Goal: Information Seeking & Learning: Check status

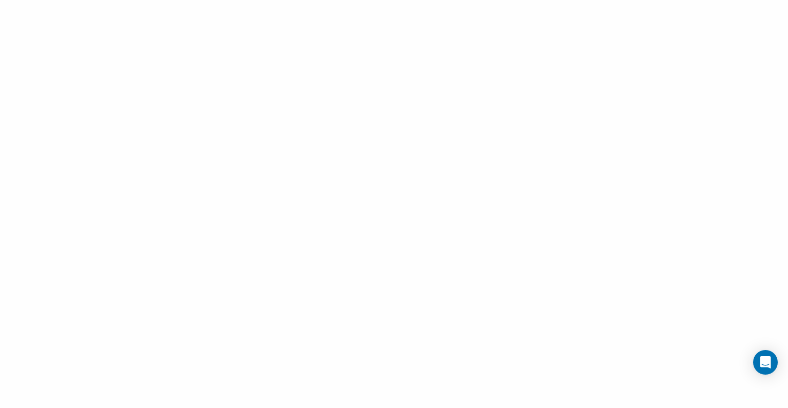
click at [327, 114] on div at bounding box center [394, 204] width 788 height 408
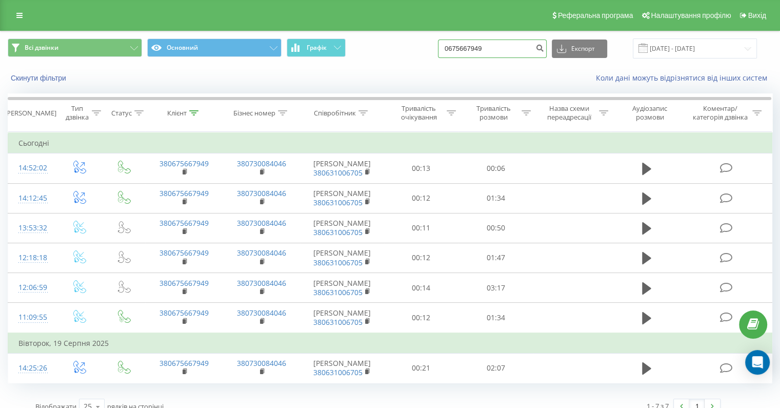
drag, startPoint x: 519, startPoint y: 48, endPoint x: 388, endPoint y: 51, distance: 131.3
click at [388, 51] on div "Всі дзвінки Основний Графік 0675667949 Експорт .csv .xls .xlsx 21.05.2025 - 21.…" at bounding box center [390, 48] width 765 height 20
paste input "981329035"
type input "0981329035"
click at [544, 49] on icon "submit" at bounding box center [539, 47] width 9 height 6
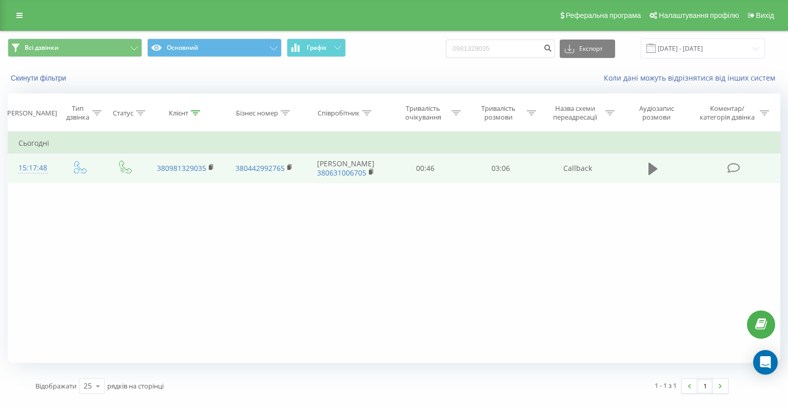
click at [654, 176] on icon at bounding box center [652, 169] width 9 height 14
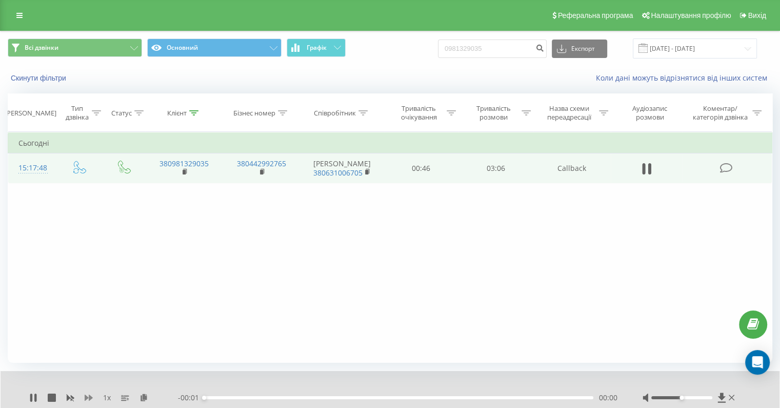
click at [89, 395] on icon at bounding box center [89, 397] width 8 height 6
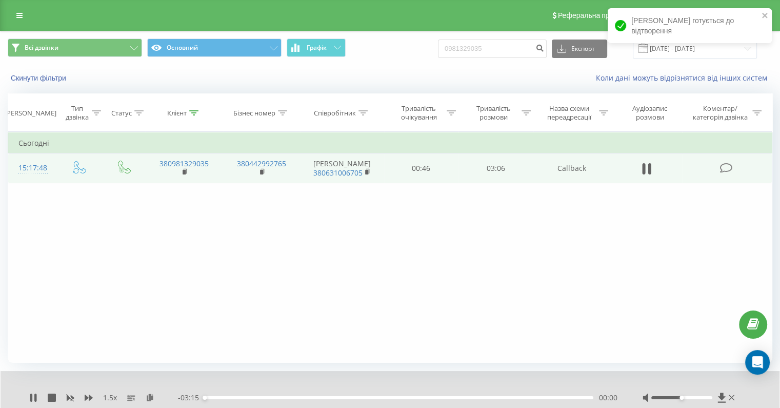
click at [233, 397] on div "00:00" at bounding box center [398, 397] width 389 height 3
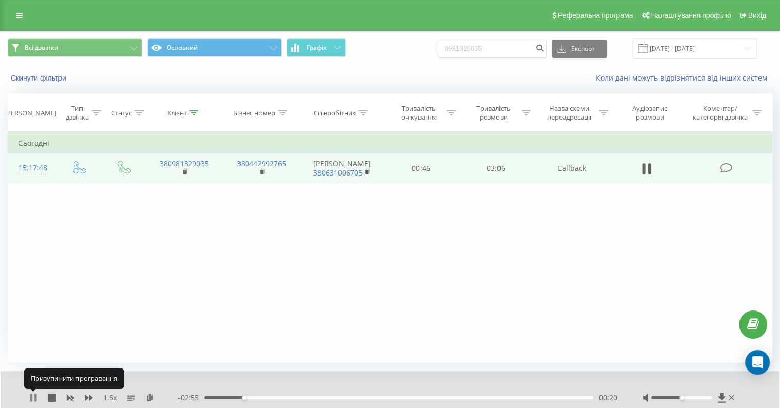
click at [35, 397] on icon at bounding box center [35, 397] width 2 height 8
drag, startPoint x: 509, startPoint y: 47, endPoint x: 424, endPoint y: 56, distance: 85.1
click at [424, 56] on div "Всі дзвінки Основний Графік 0981329035 Експорт .csv .xls .xlsx 21.05.2025 - 21.…" at bounding box center [390, 48] width 765 height 20
drag, startPoint x: 513, startPoint y: 50, endPoint x: 457, endPoint y: 45, distance: 56.2
click at [457, 45] on div "Всі дзвінки Основний Графік 0981329035 Експорт .csv .xls .xlsx 21.05.2025 - 21.…" at bounding box center [390, 48] width 765 height 20
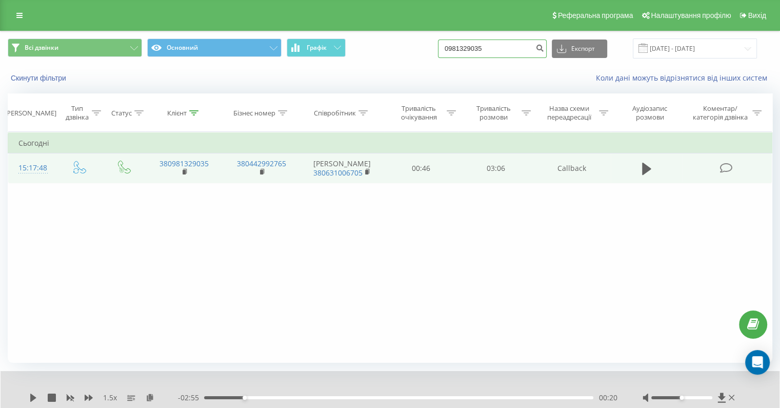
paste input "380638801076"
click at [474, 51] on input "380638801076" at bounding box center [492, 48] width 109 height 18
type input "0638801076"
click at [544, 45] on icon "submit" at bounding box center [539, 47] width 9 height 6
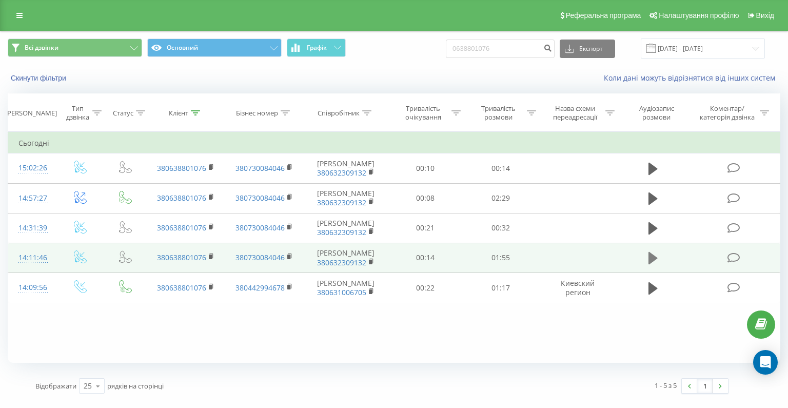
click at [648, 262] on icon at bounding box center [652, 258] width 9 height 12
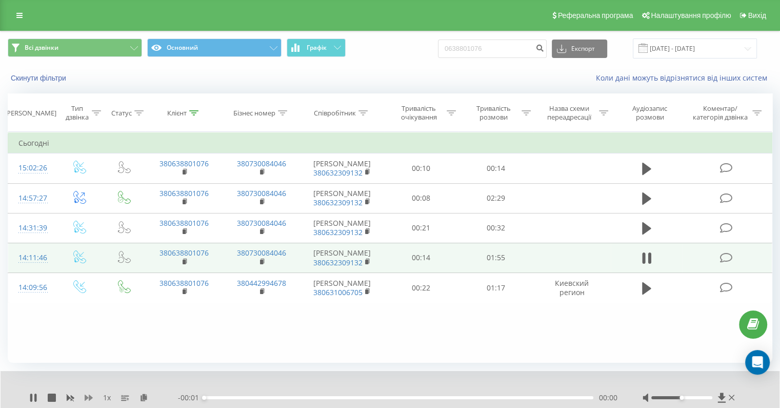
click at [85, 395] on icon at bounding box center [89, 397] width 8 height 6
click at [85, 396] on icon at bounding box center [89, 397] width 8 height 6
click at [213, 396] on div "00:00" at bounding box center [398, 397] width 389 height 3
click at [221, 397] on div "00:04" at bounding box center [398, 397] width 389 height 3
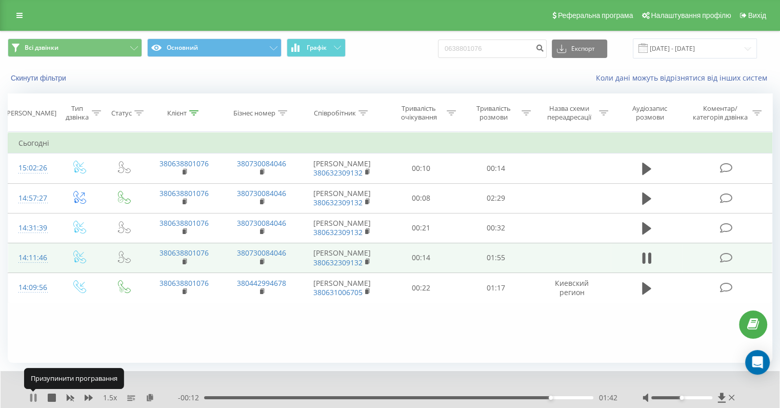
click at [34, 396] on icon at bounding box center [35, 397] width 2 height 8
drag, startPoint x: 511, startPoint y: 51, endPoint x: 406, endPoint y: 51, distance: 105.1
click at [406, 51] on div "Всі дзвінки Основний Графік 0638801076 Експорт .csv .xls .xlsx 21.05.2025 - 21.…" at bounding box center [390, 48] width 765 height 20
paste input "997975573"
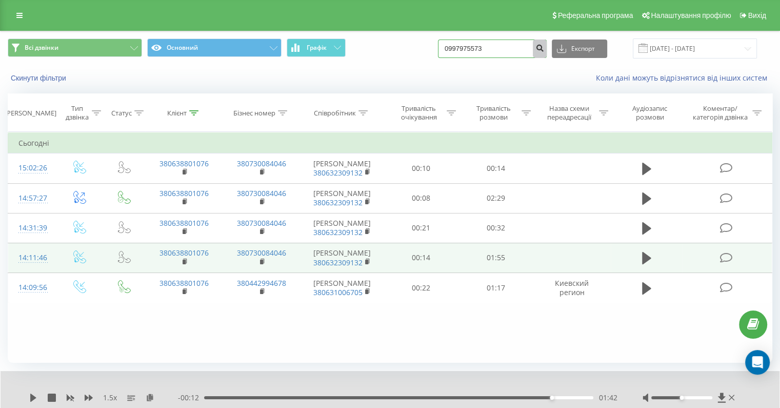
type input "0997975573"
click at [544, 49] on icon "submit" at bounding box center [539, 47] width 9 height 6
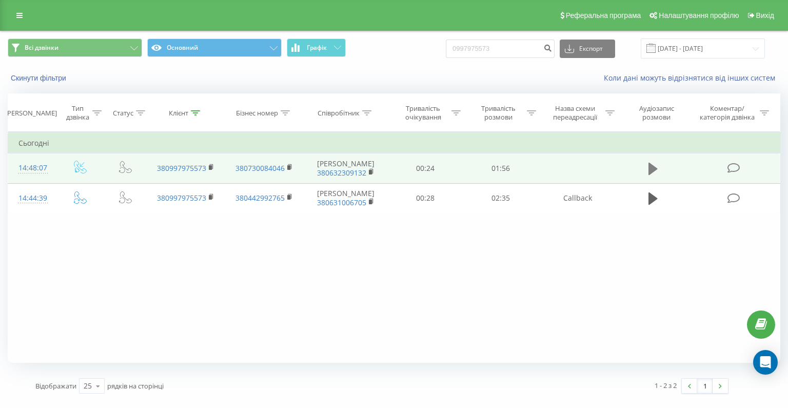
click at [646, 167] on button at bounding box center [652, 168] width 15 height 15
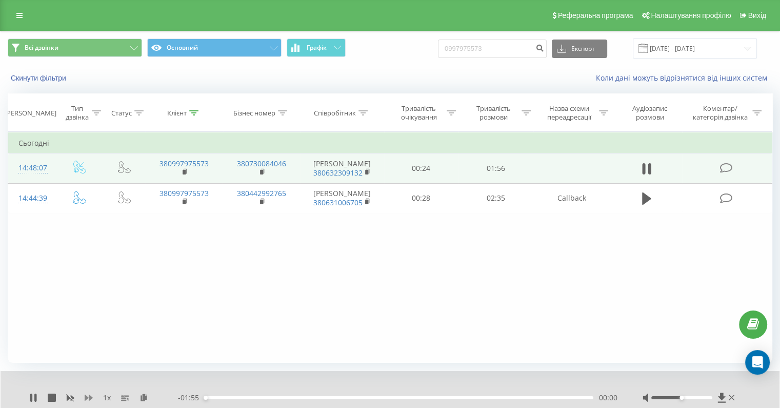
click at [89, 393] on icon at bounding box center [89, 397] width 8 height 8
click at [331, 396] on div "00:24" at bounding box center [398, 397] width 389 height 3
click at [355, 397] on div "00:45" at bounding box center [398, 397] width 389 height 3
click at [384, 402] on div "- 01:10 00:45 00:45" at bounding box center [397, 397] width 439 height 10
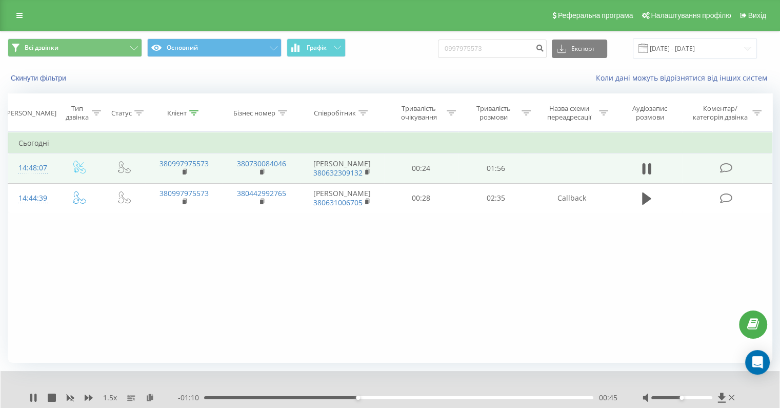
click at [385, 400] on div "- 01:10 00:45 00:45" at bounding box center [397, 397] width 439 height 10
click at [390, 396] on div "00:46" at bounding box center [398, 397] width 389 height 3
click at [403, 397] on div "00:55" at bounding box center [398, 397] width 389 height 3
click at [496, 397] on div "01:29" at bounding box center [398, 397] width 389 height 3
click at [487, 398] on div "01:24" at bounding box center [398, 397] width 389 height 3
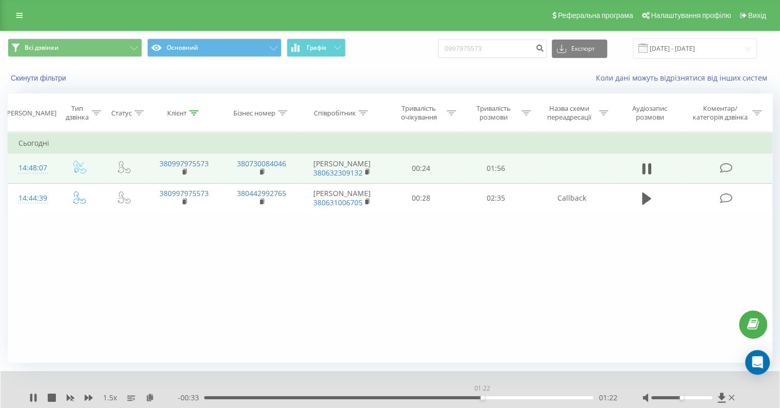
click at [482, 396] on div "01:22" at bounding box center [398, 397] width 389 height 3
click at [509, 397] on div "01:30" at bounding box center [398, 397] width 389 height 3
click at [529, 398] on div "01:36" at bounding box center [398, 397] width 389 height 3
click at [539, 399] on div "- 00:18 01:37 01:37" at bounding box center [397, 397] width 439 height 10
click at [546, 398] on div "01:41" at bounding box center [398, 397] width 389 height 3
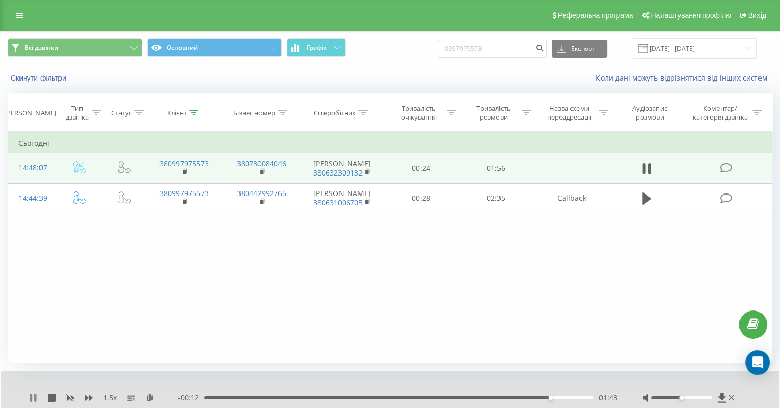
click at [35, 396] on icon at bounding box center [35, 397] width 2 height 8
